Goal: Task Accomplishment & Management: Complete application form

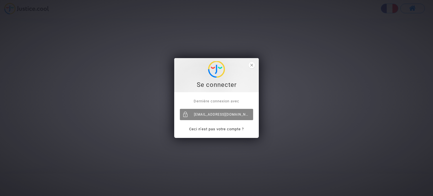
click at [220, 117] on div "[EMAIL_ADDRESS][DOMAIN_NAME]" at bounding box center [216, 114] width 73 height 11
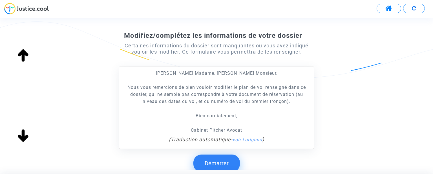
scroll to position [85, 0]
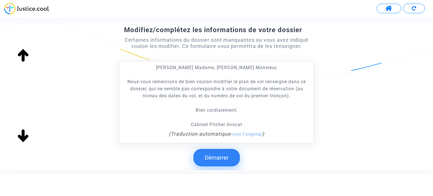
click at [231, 158] on button "Démarrer" at bounding box center [216, 157] width 47 height 17
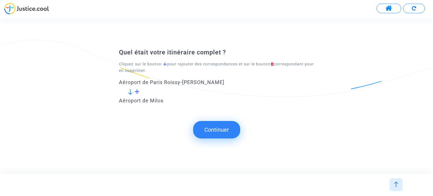
click at [223, 131] on button "Continuer" at bounding box center [216, 129] width 47 height 17
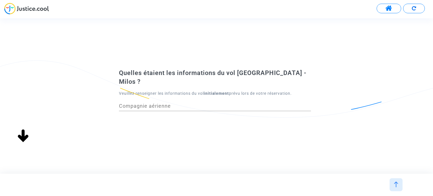
scroll to position [0, 0]
click at [153, 103] on input "Compagnie aérienne" at bounding box center [215, 106] width 192 height 6
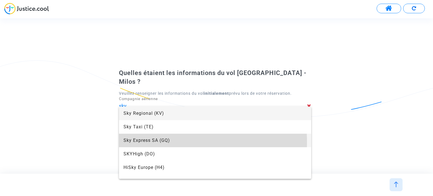
click at [149, 142] on span "Sky Express SA (GQ)" at bounding box center [214, 141] width 183 height 14
type input "Sky Express SA"
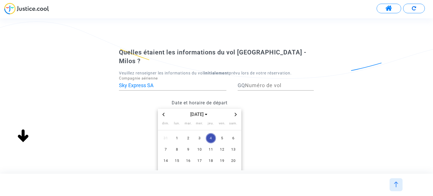
click at [164, 113] on icon "Previous month" at bounding box center [163, 114] width 3 height 3
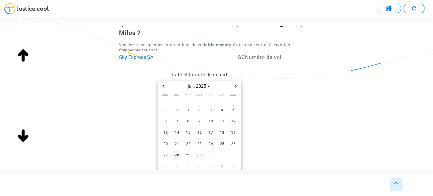
click at [178, 150] on span "28" at bounding box center [177, 155] width 10 height 10
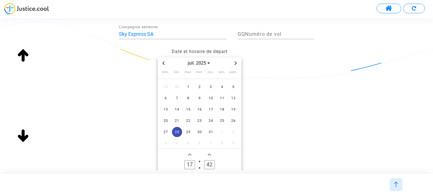
scroll to position [85, 0]
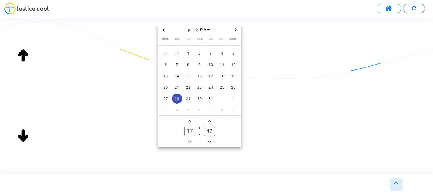
click at [191, 140] on icon "Minus a hour" at bounding box center [189, 141] width 3 height 3
type input "14"
click at [210, 140] on icon "Minus a minute" at bounding box center [209, 141] width 3 height 3
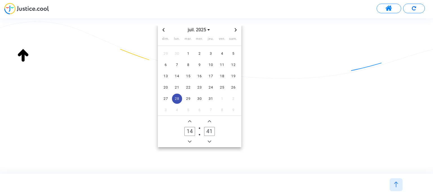
click at [210, 140] on icon "Minus a minute" at bounding box center [209, 141] width 3 height 3
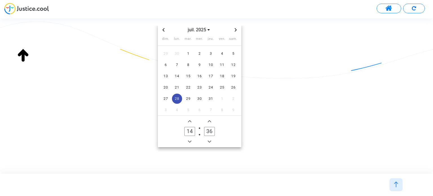
click at [210, 140] on icon "Minus a minute" at bounding box center [209, 141] width 3 height 3
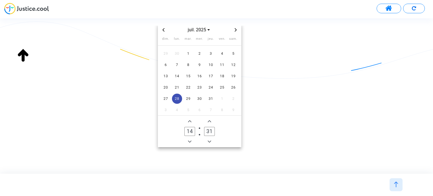
click at [210, 140] on icon "Minus a minute" at bounding box center [209, 141] width 3 height 3
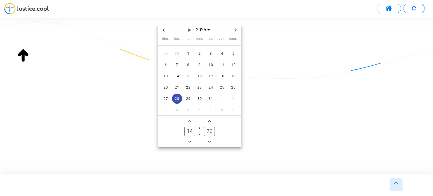
click at [210, 140] on icon "Minus a minute" at bounding box center [209, 141] width 3 height 3
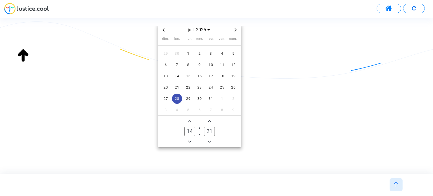
click at [210, 140] on icon "Minus a minute" at bounding box center [209, 141] width 3 height 3
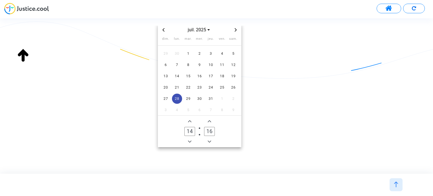
click at [210, 140] on icon "Minus a minute" at bounding box center [209, 141] width 3 height 3
type input "15"
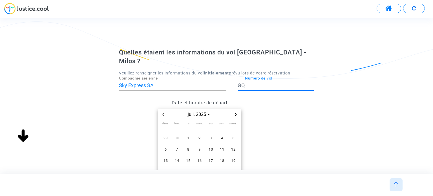
click at [250, 83] on input "Numéro de vol" at bounding box center [279, 86] width 69 height 6
type input "901"
click at [261, 117] on datetime "juil. 2025 dim. lun. mar. mer. jeu. ven. sam. 29 30 1 2 3 4 5 6 7 8 9 10 11 12 …" at bounding box center [199, 170] width 161 height 123
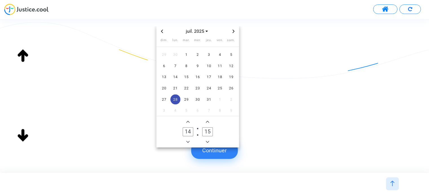
scroll to position [86, 0]
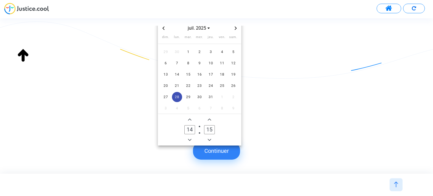
click at [225, 148] on button "Continuer" at bounding box center [216, 150] width 47 height 17
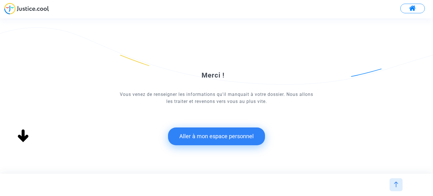
click at [216, 139] on button "Aller à mon espace personnel" at bounding box center [216, 135] width 97 height 17
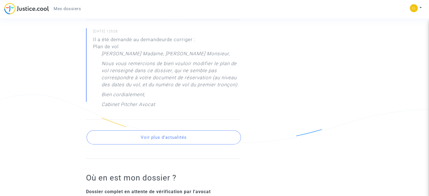
scroll to position [310, 0]
